Goal: Task Accomplishment & Management: Manage account settings

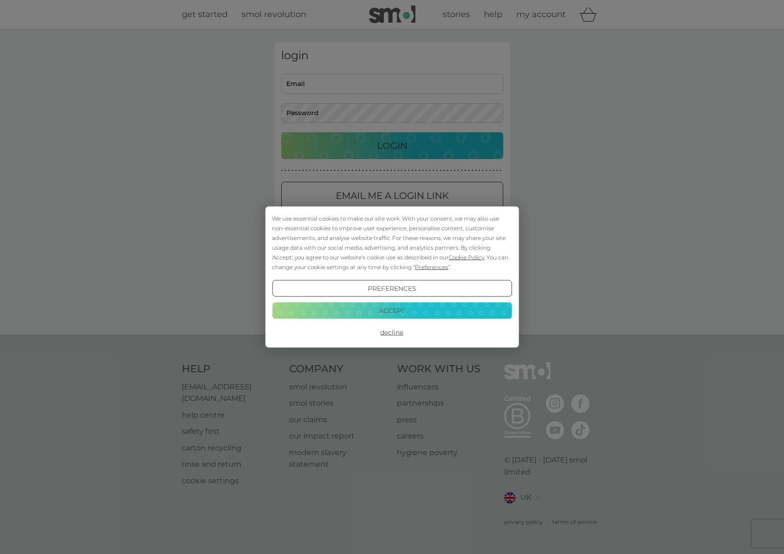
type input "[EMAIL_ADDRESS][DOMAIN_NAME]"
click at [388, 312] on button "Accept" at bounding box center [392, 310] width 240 height 17
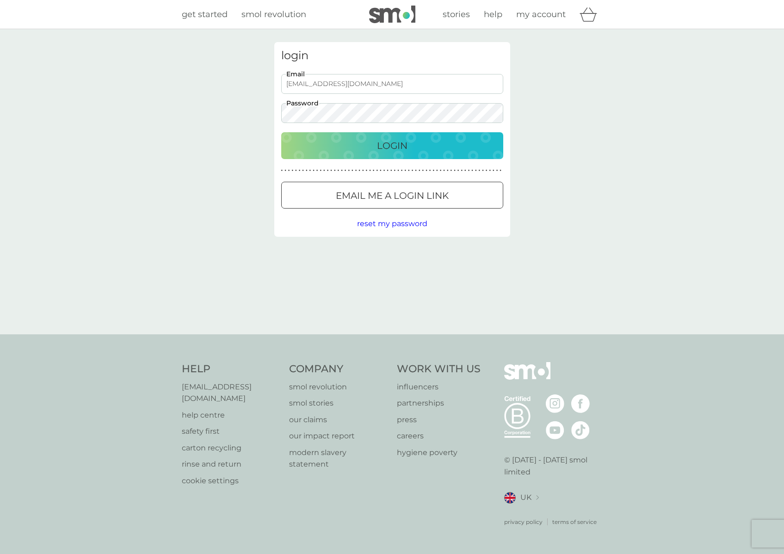
click at [389, 145] on p "Login" at bounding box center [392, 145] width 31 height 15
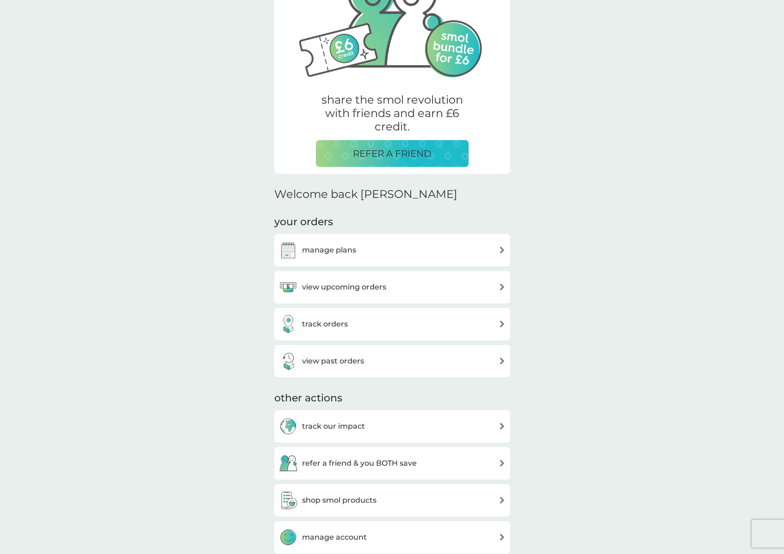
scroll to position [101, 0]
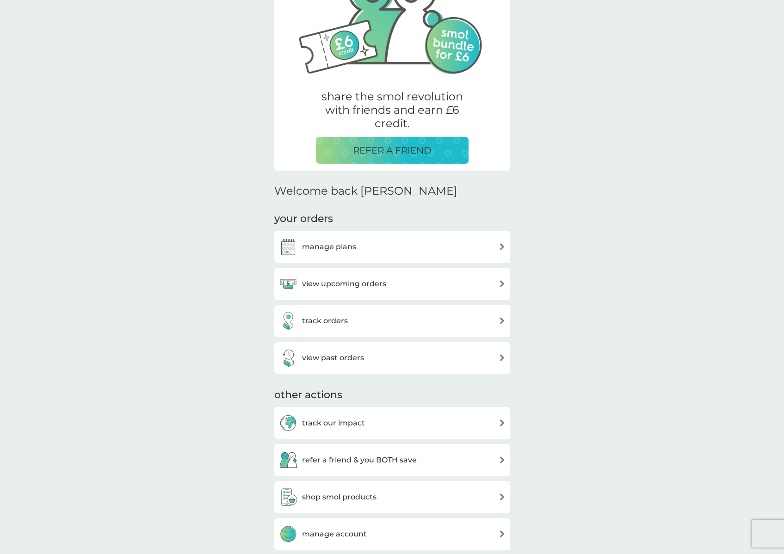
click at [352, 289] on h3 "view upcoming orders" at bounding box center [344, 284] width 84 height 12
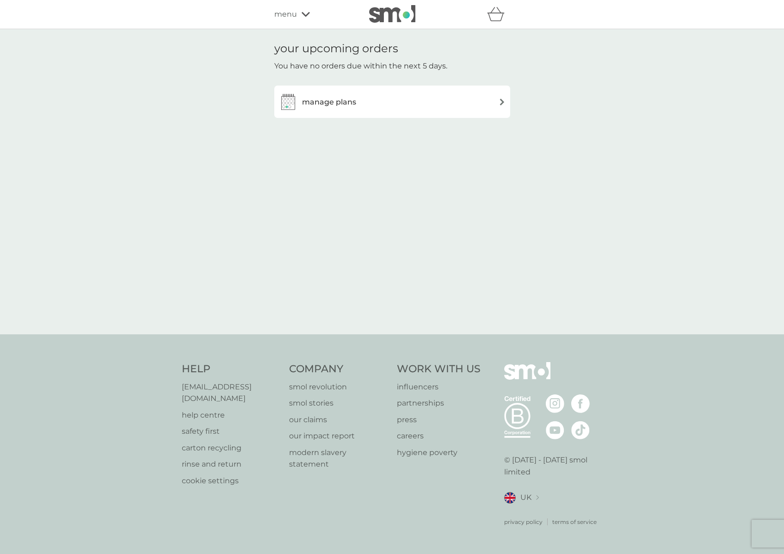
click at [345, 99] on h3 "manage plans" at bounding box center [329, 102] width 54 height 12
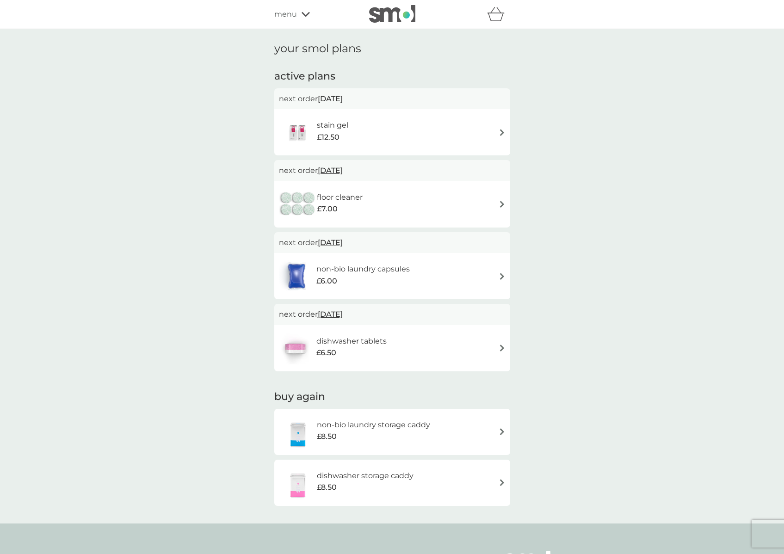
click at [343, 244] on span "30 Nov 2025" at bounding box center [330, 243] width 25 height 18
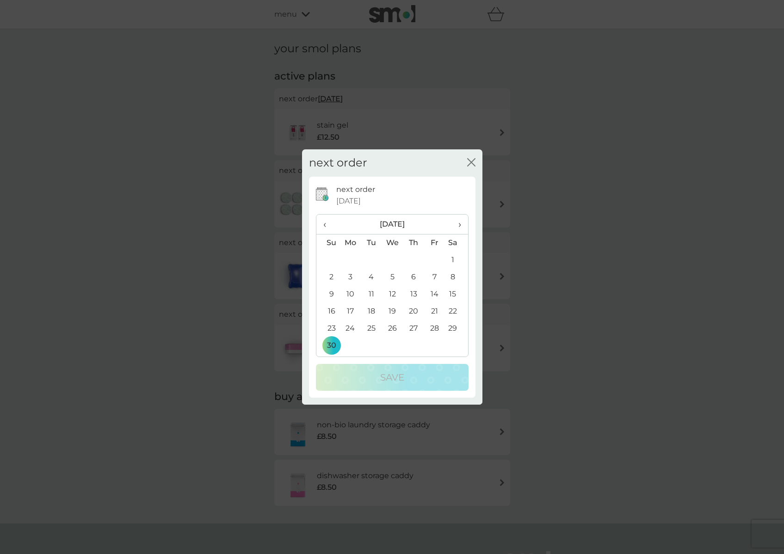
click at [323, 222] on span "‹" at bounding box center [328, 224] width 10 height 19
drag, startPoint x: 352, startPoint y: 293, endPoint x: 370, endPoint y: 307, distance: 22.8
click at [352, 293] on td "13" at bounding box center [350, 294] width 21 height 17
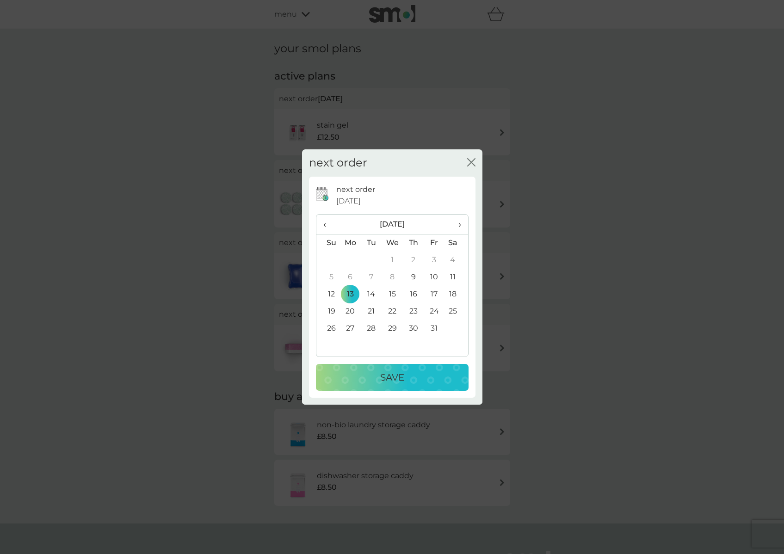
click at [388, 373] on p "Save" at bounding box center [392, 377] width 24 height 15
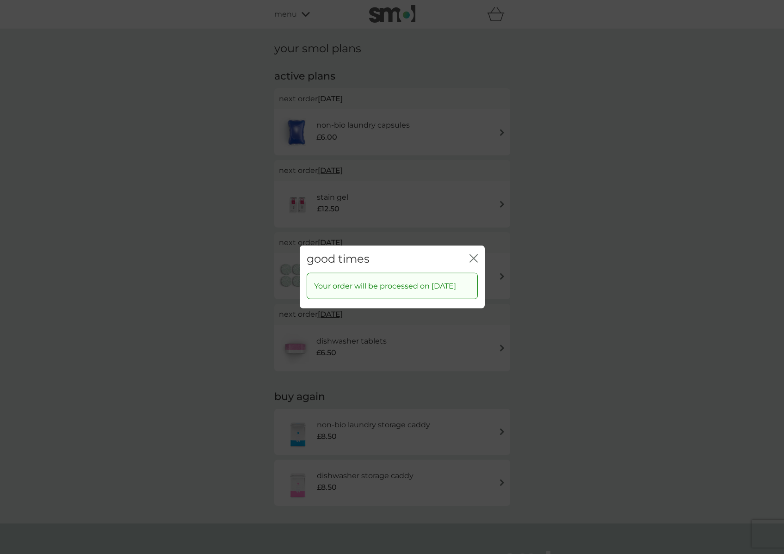
click at [474, 255] on icon "close" at bounding box center [476, 258] width 4 height 7
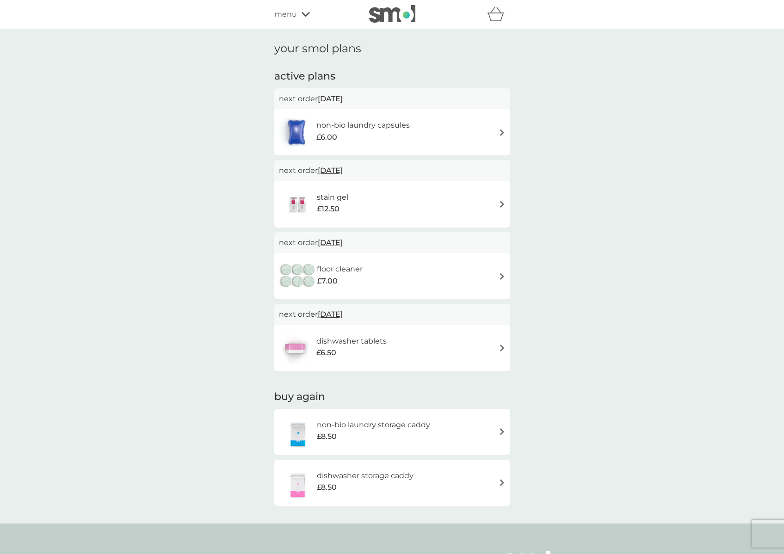
click at [335, 169] on span "31 Oct 2025" at bounding box center [330, 170] width 25 height 18
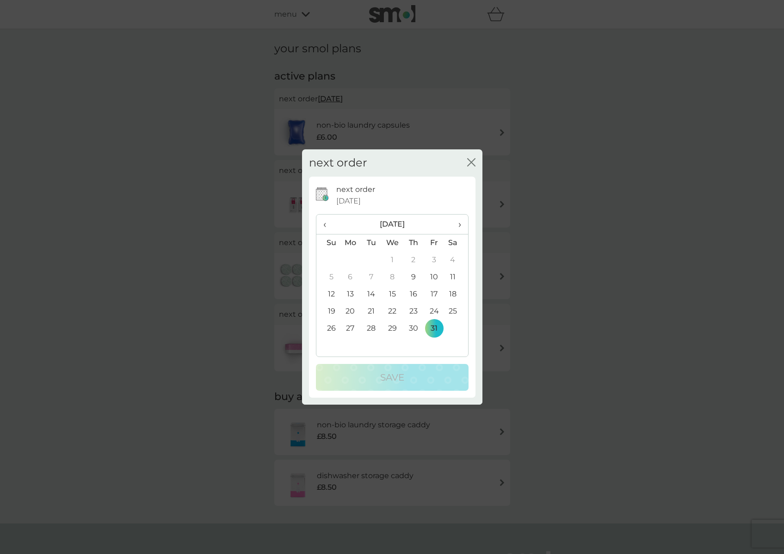
click at [458, 226] on span "›" at bounding box center [455, 224] width 9 height 19
click at [450, 327] on td "31" at bounding box center [455, 328] width 23 height 17
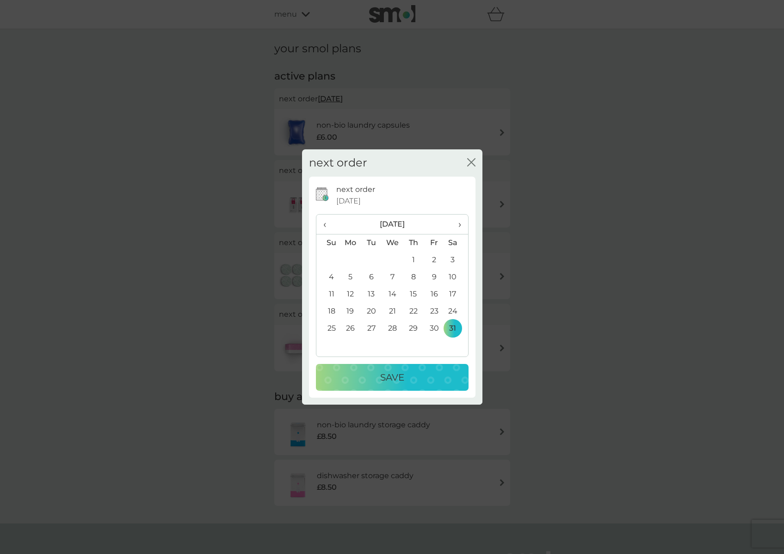
click at [387, 368] on button "Save" at bounding box center [392, 377] width 153 height 27
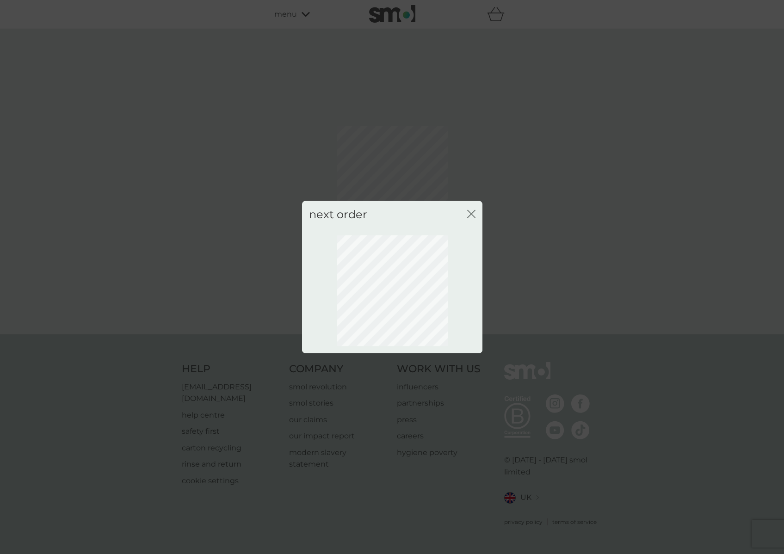
click at [470, 215] on icon "close" at bounding box center [471, 214] width 8 height 8
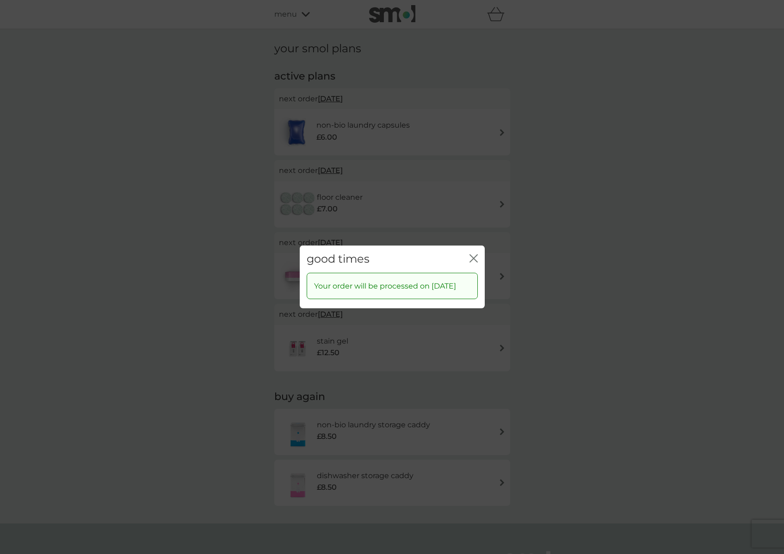
click at [475, 254] on icon "close" at bounding box center [473, 258] width 8 height 8
